Goal: Transaction & Acquisition: Purchase product/service

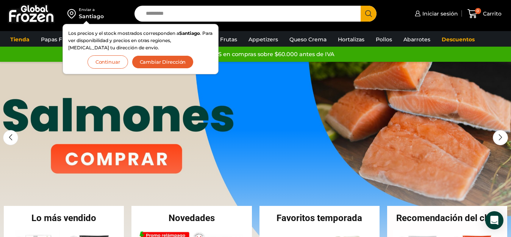
click at [109, 59] on button "Continuar" at bounding box center [107, 61] width 41 height 13
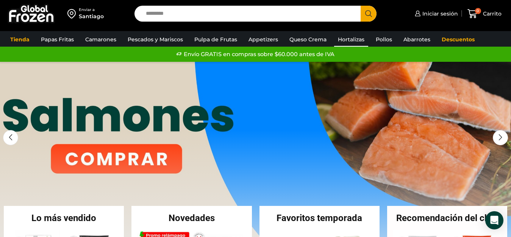
click at [353, 38] on link "Hortalizas" at bounding box center [351, 39] width 34 height 14
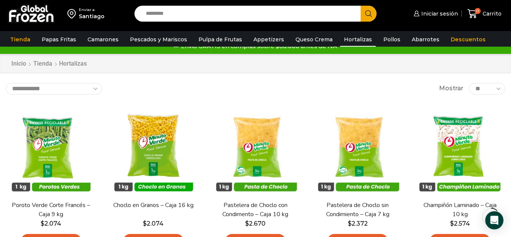
scroll to position [9, 0]
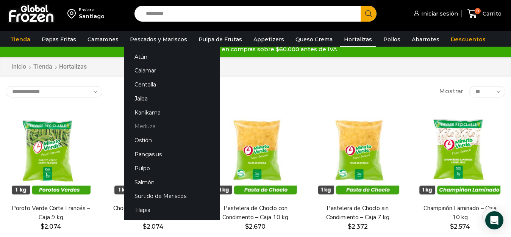
click at [143, 127] on link "Merluza" at bounding box center [171, 126] width 95 height 14
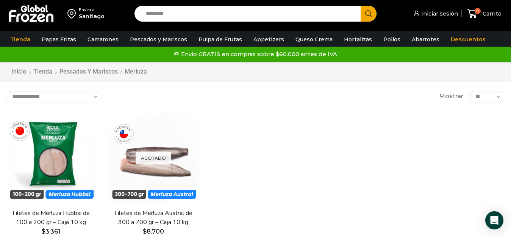
click at [178, 13] on input "Search input" at bounding box center [249, 14] width 215 height 16
type input "*******"
click at [360, 6] on button "Search" at bounding box center [368, 14] width 16 height 16
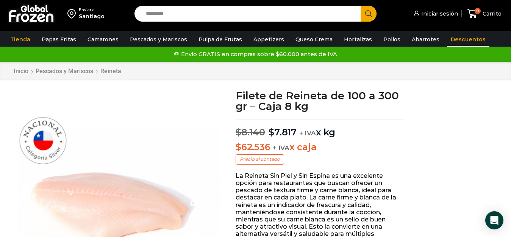
click at [464, 39] on link "Descuentos" at bounding box center [468, 39] width 42 height 14
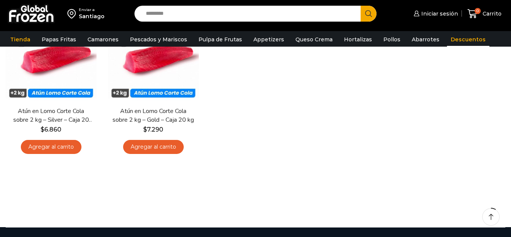
scroll to position [38, 0]
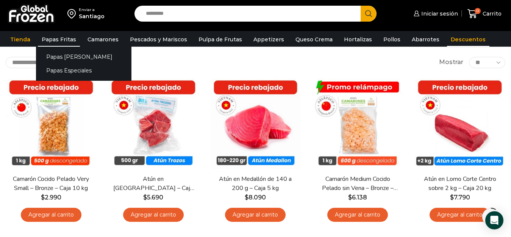
click at [58, 41] on link "Papas Fritas" at bounding box center [59, 39] width 42 height 14
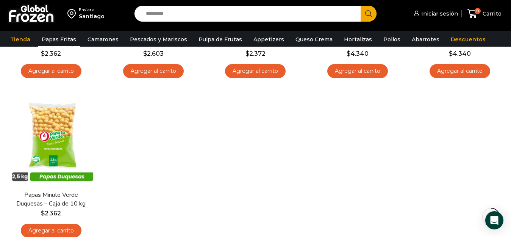
scroll to position [379, 0]
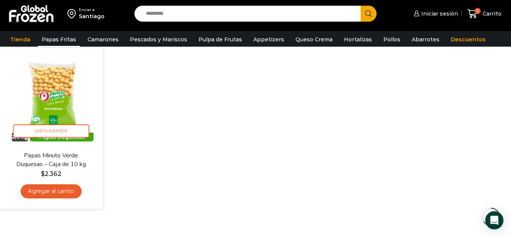
click at [43, 154] on link "Papas Minuto Verde Duquesas – Caja de 10 kg" at bounding box center [51, 160] width 82 height 18
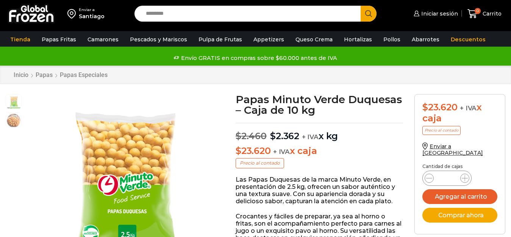
scroll to position [0, 0]
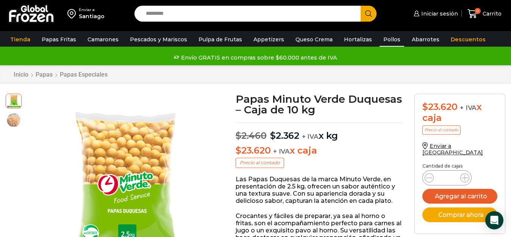
click at [379, 41] on link "Pollos" at bounding box center [391, 39] width 25 height 14
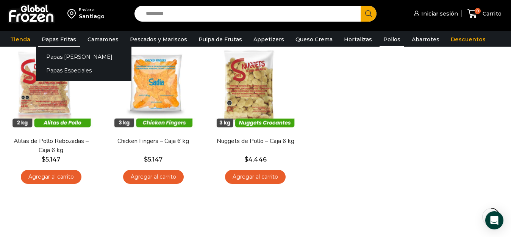
click at [56, 41] on link "Papas Fritas" at bounding box center [59, 39] width 42 height 14
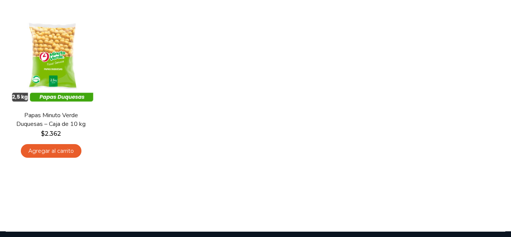
scroll to position [341, 0]
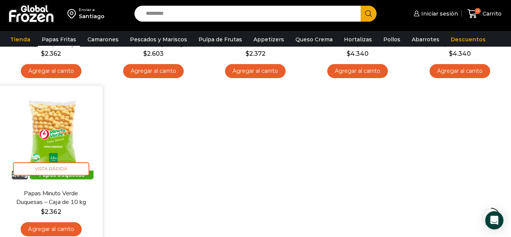
click at [51, 225] on link "Agregar al carrito" at bounding box center [50, 229] width 61 height 14
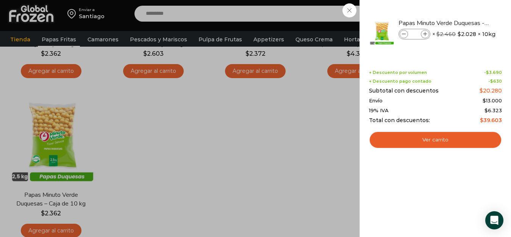
click at [465, 9] on div "1 [GEOGRAPHIC_DATA] 1 1 Shopping Cart *" at bounding box center [484, 14] width 38 height 18
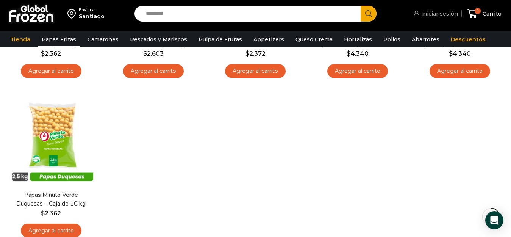
click at [438, 17] on link "Iniciar sesión" at bounding box center [435, 13] width 46 height 15
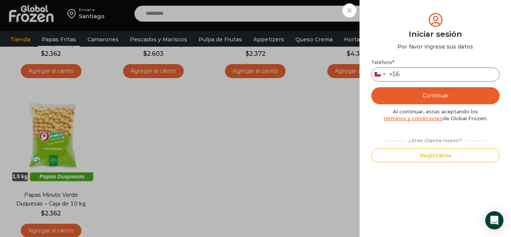
click at [428, 72] on input "Teléfono *" at bounding box center [435, 74] width 128 height 14
type input "*********"
click at [432, 98] on button "Continuar" at bounding box center [435, 95] width 128 height 17
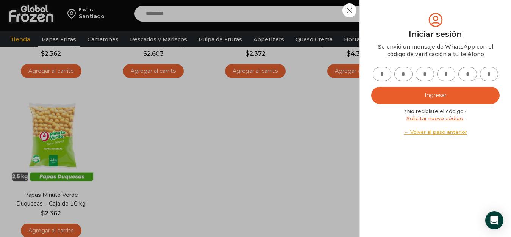
click at [387, 74] on input "text" at bounding box center [382, 74] width 19 height 14
type input "*"
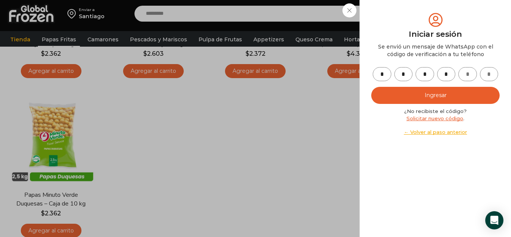
type input "*"
click at [429, 92] on button "Ingresar" at bounding box center [435, 95] width 128 height 17
